Goal: Information Seeking & Learning: Understand process/instructions

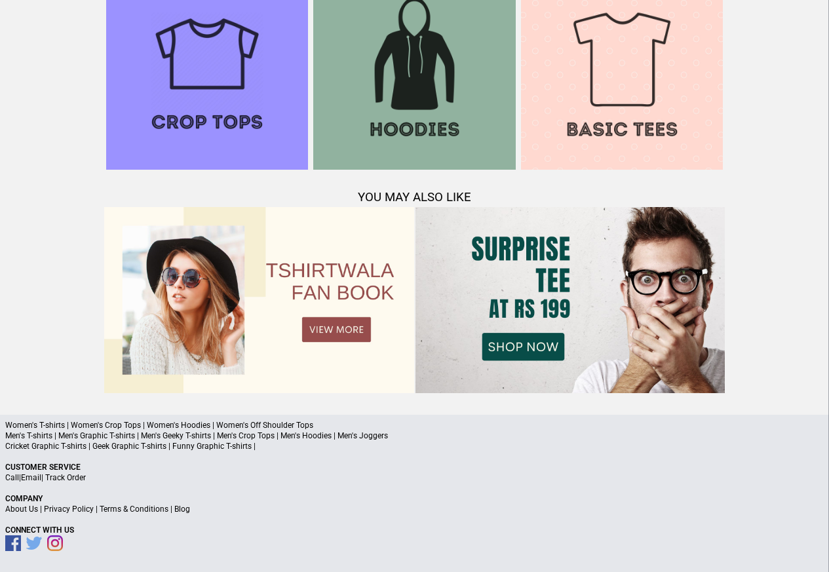
scroll to position [1265, 0]
click at [149, 510] on link "Terms & Conditions" at bounding box center [134, 509] width 69 height 9
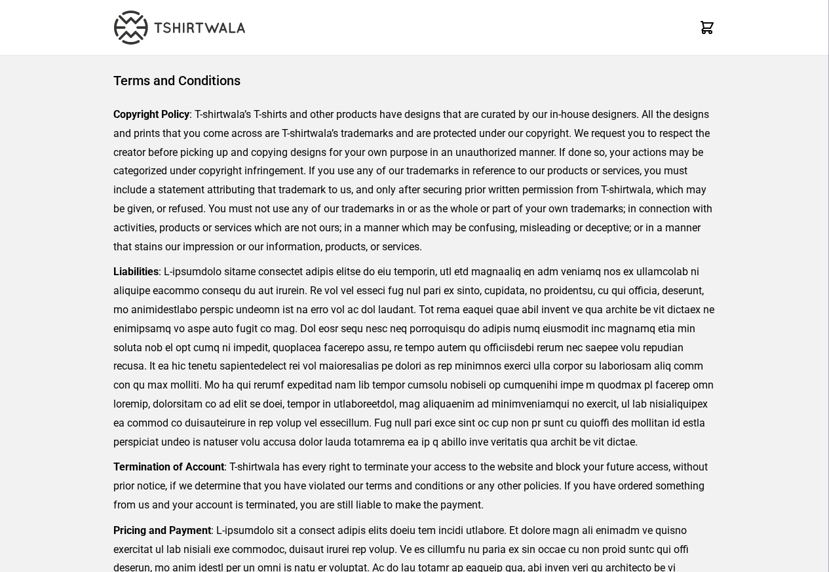
scroll to position [301, 0]
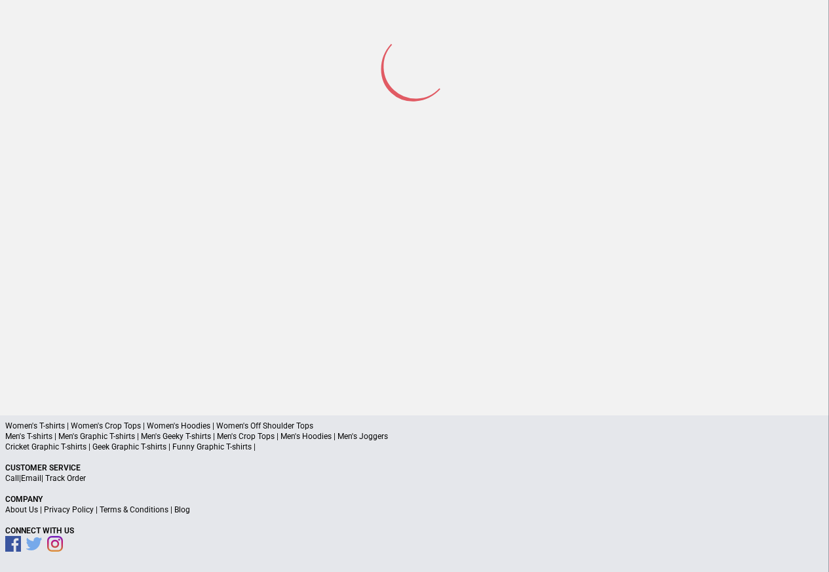
scroll to position [61, 0]
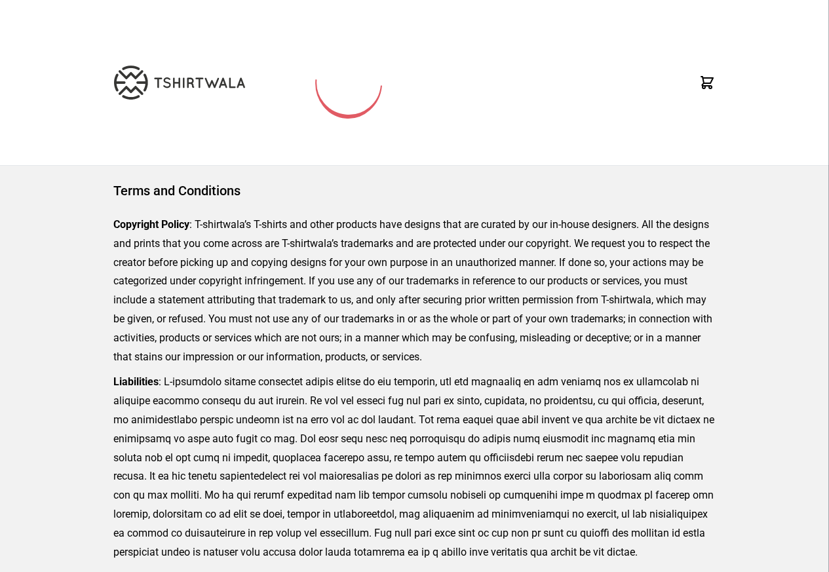
scroll to position [301, 0]
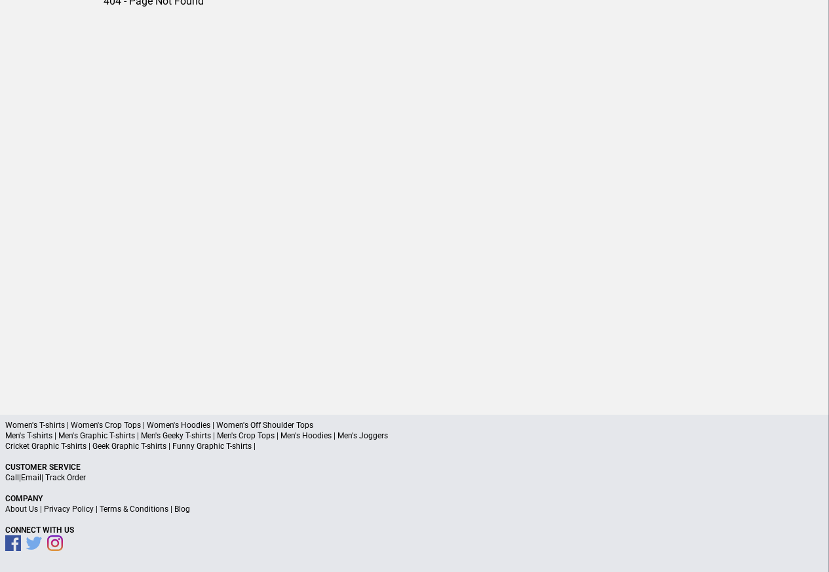
scroll to position [61, 0]
